Goal: Task Accomplishment & Management: Complete application form

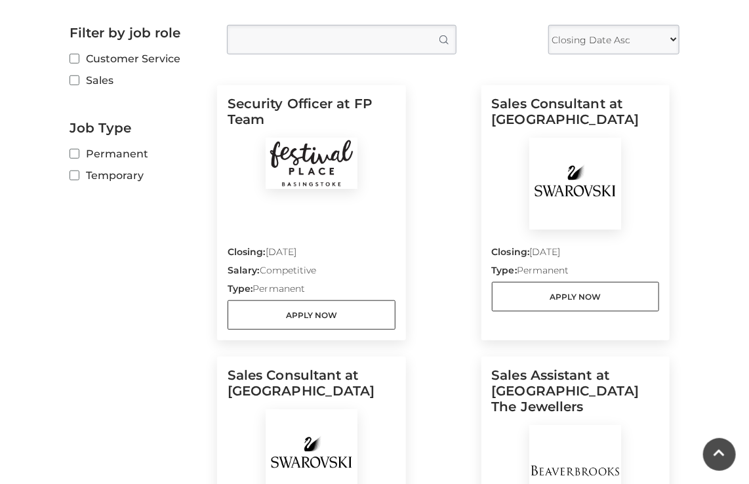
scroll to position [367, 0]
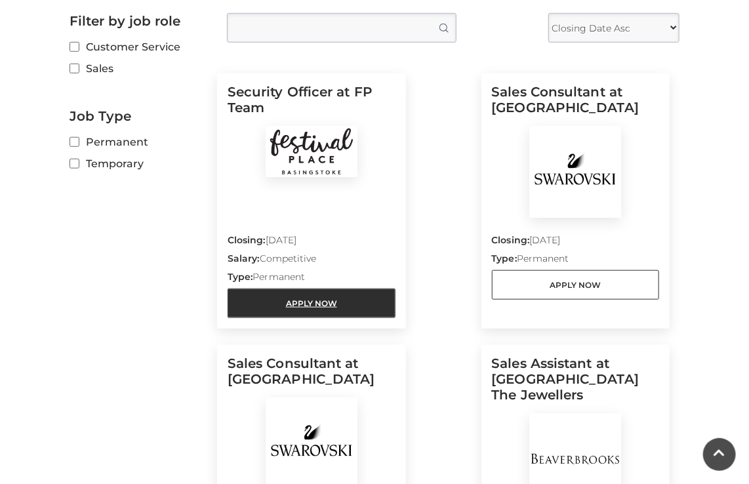
click at [303, 305] on link "Apply Now" at bounding box center [312, 304] width 168 height 30
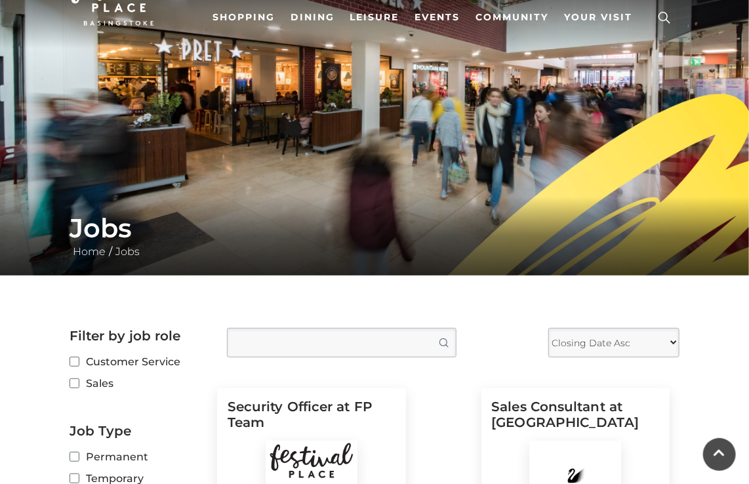
scroll to position [43, 0]
